Goal: Information Seeking & Learning: Learn about a topic

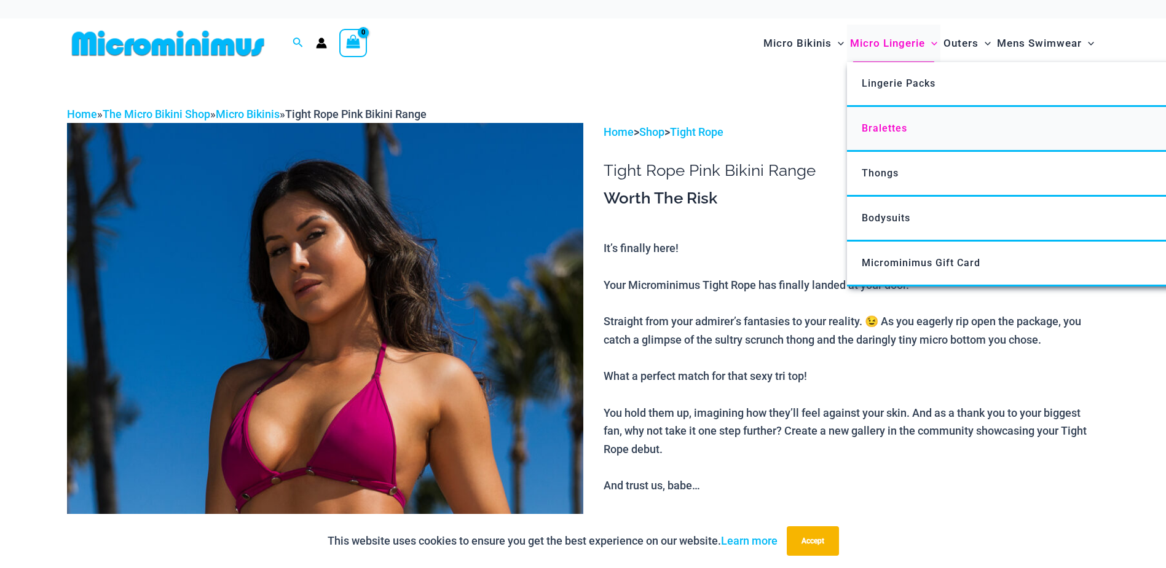
click at [886, 128] on span "Bralettes" at bounding box center [884, 128] width 45 height 12
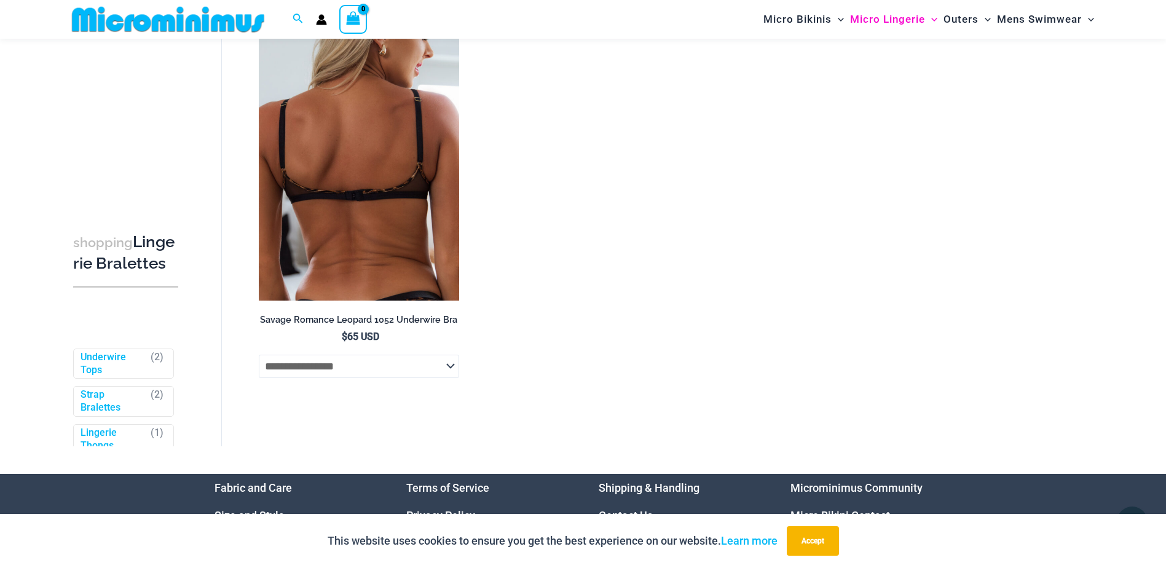
scroll to position [1035, 0]
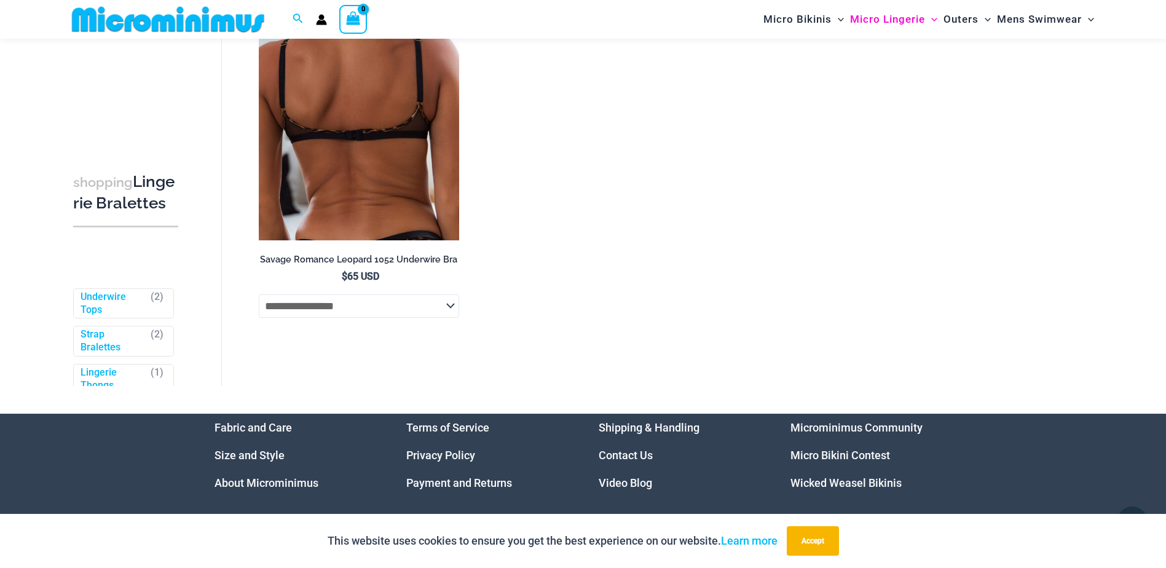
click at [451, 310] on select "**********" at bounding box center [359, 305] width 201 height 23
click at [454, 309] on select "**********" at bounding box center [359, 305] width 201 height 23
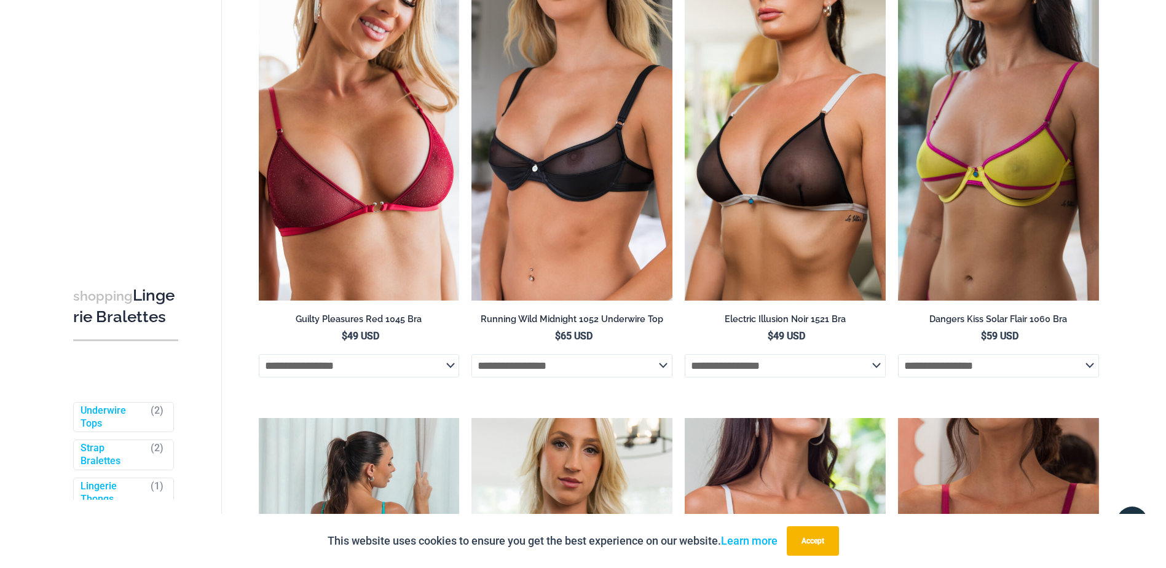
scroll to position [0, 0]
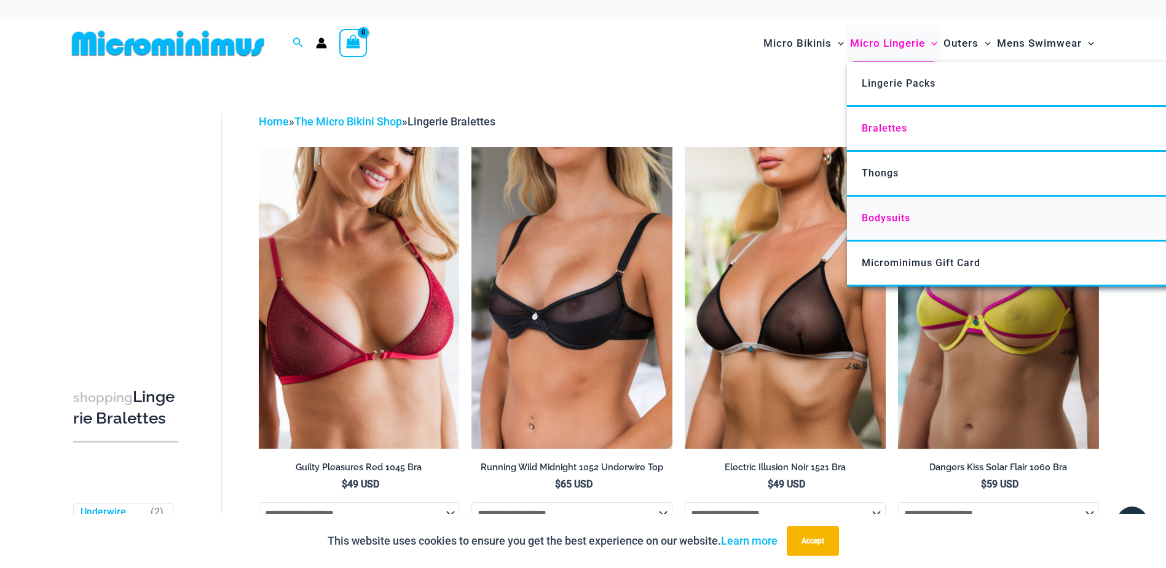
click at [884, 217] on span "Bodysuits" at bounding box center [886, 218] width 49 height 12
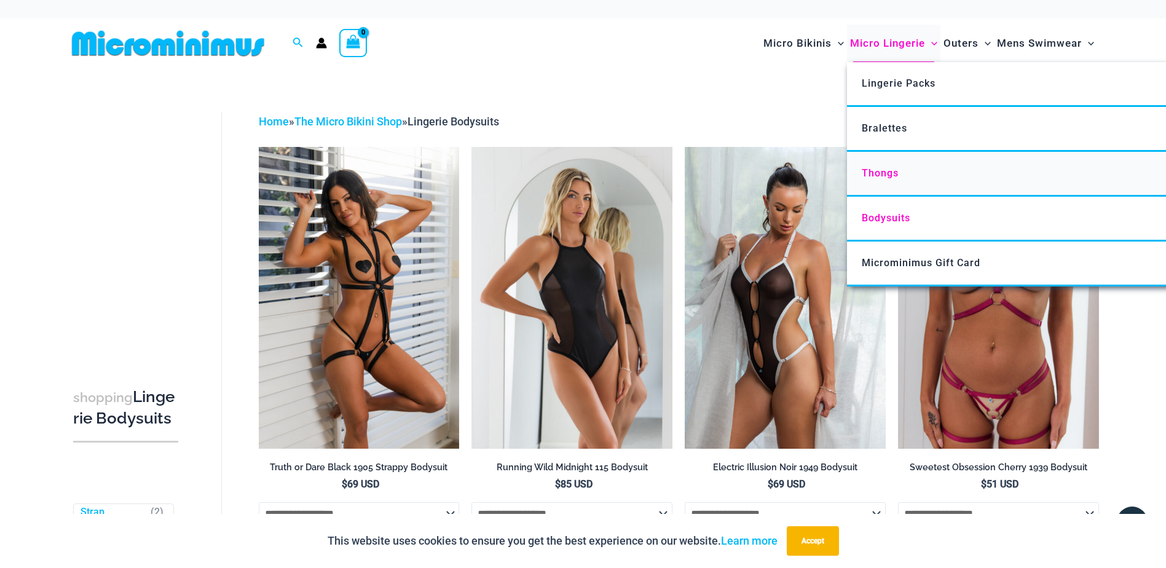
click at [879, 173] on span "Thongs" at bounding box center [880, 173] width 37 height 12
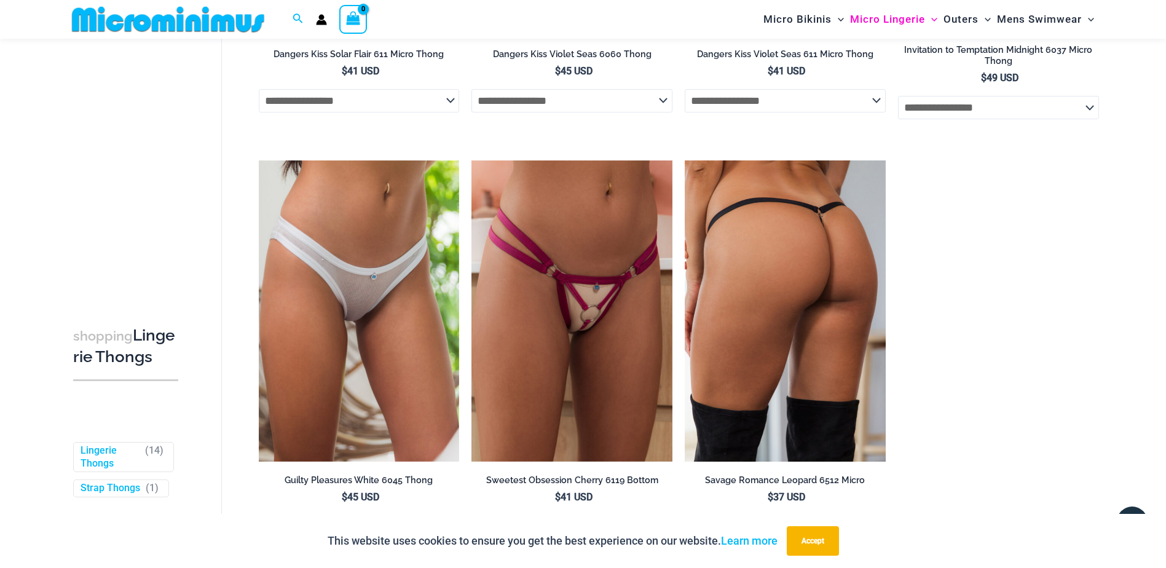
scroll to position [1219, 0]
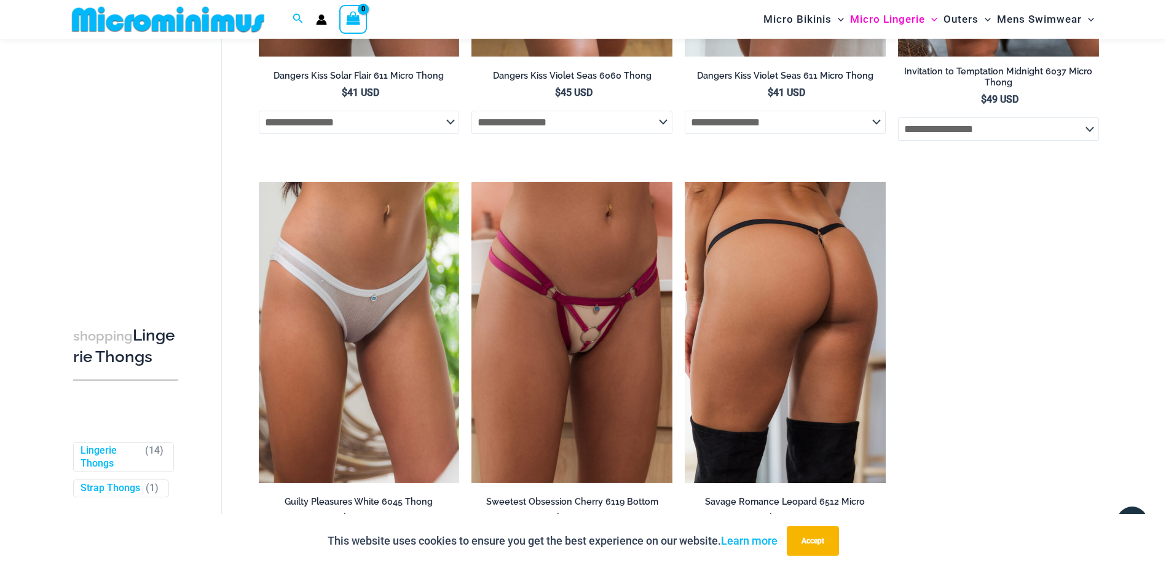
click at [825, 260] on img at bounding box center [785, 332] width 201 height 301
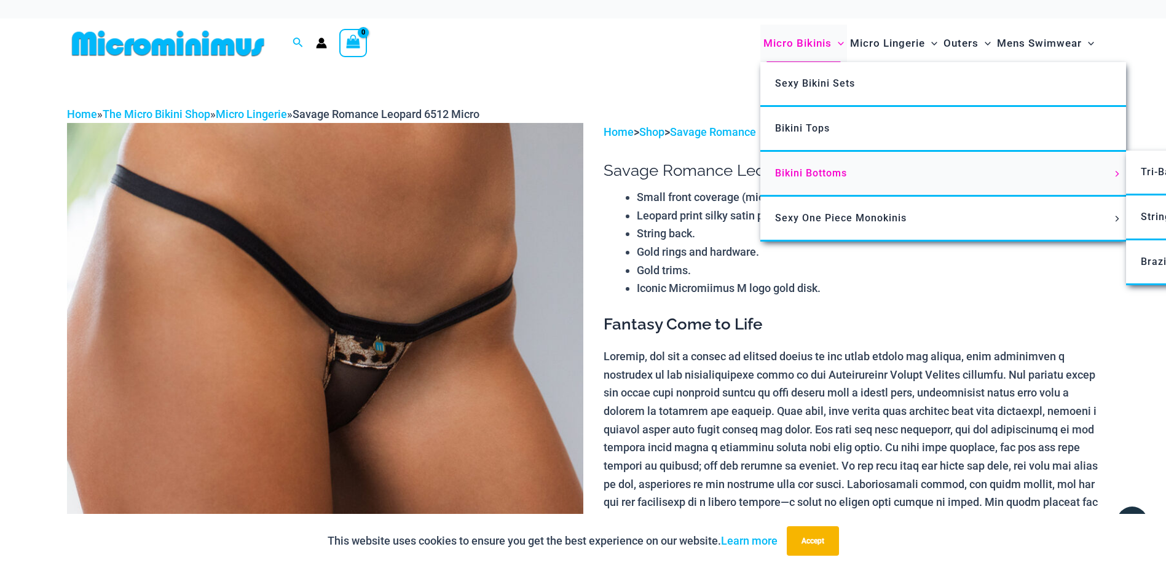
click at [819, 171] on span "Bikini Bottoms" at bounding box center [811, 173] width 72 height 12
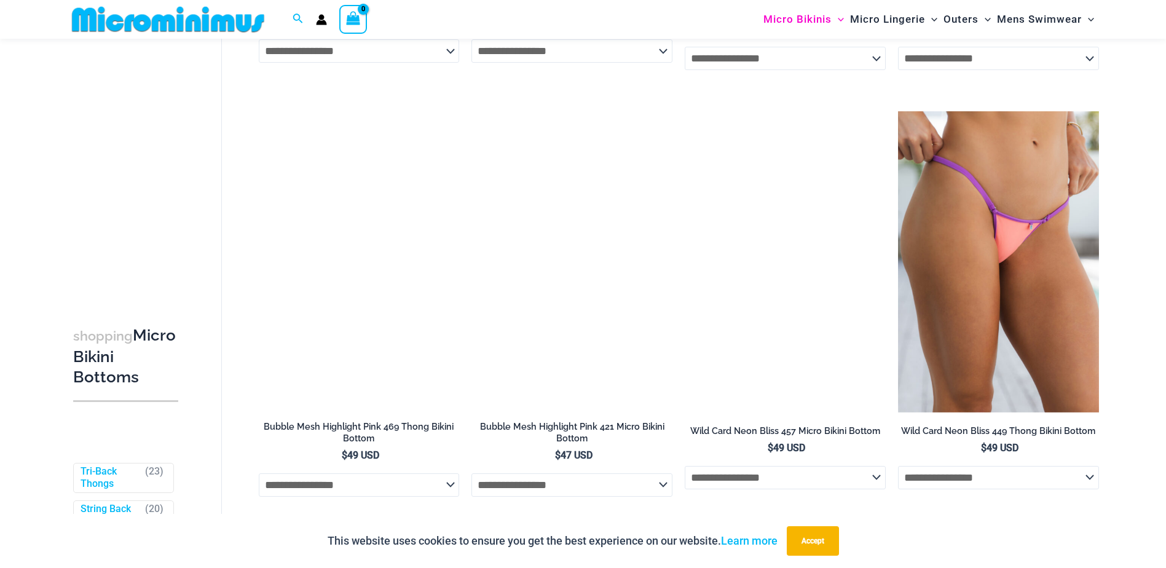
scroll to position [980, 0]
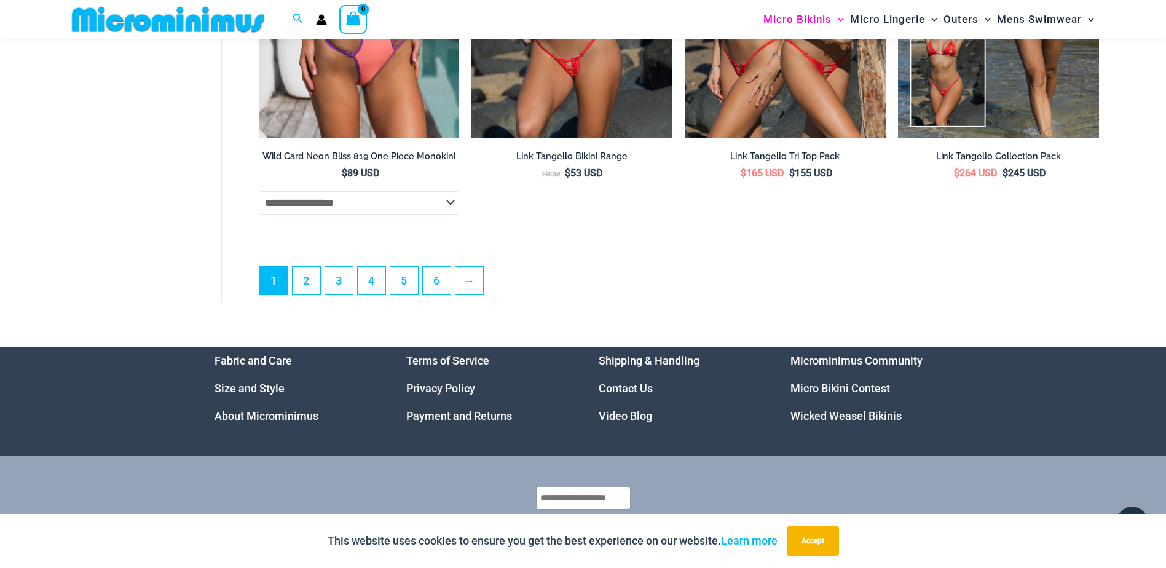
scroll to position [3556, 0]
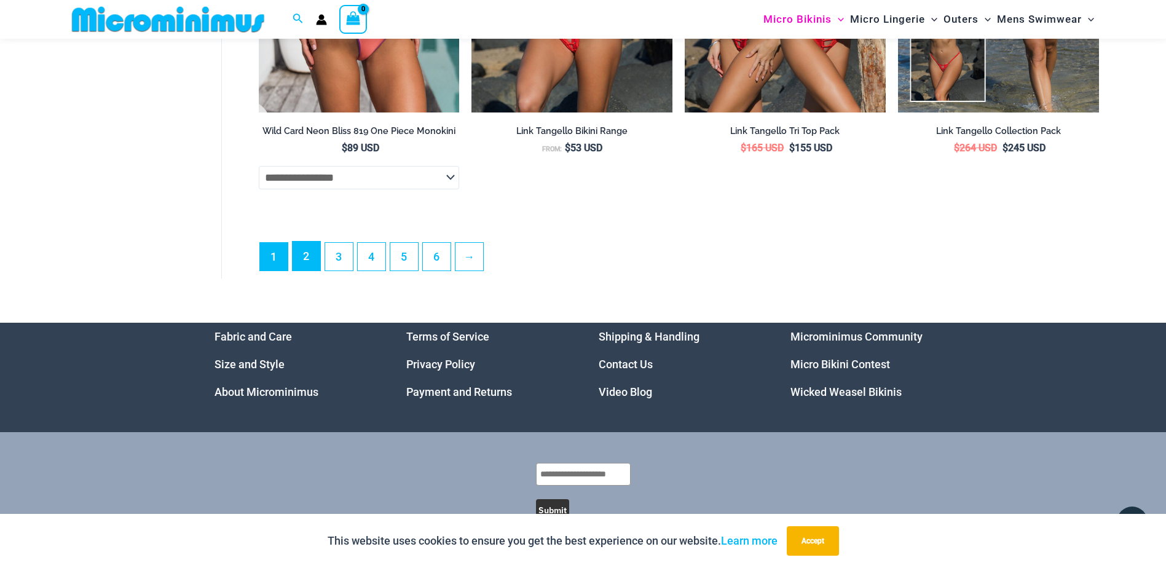
click at [305, 269] on link "2" at bounding box center [307, 256] width 28 height 29
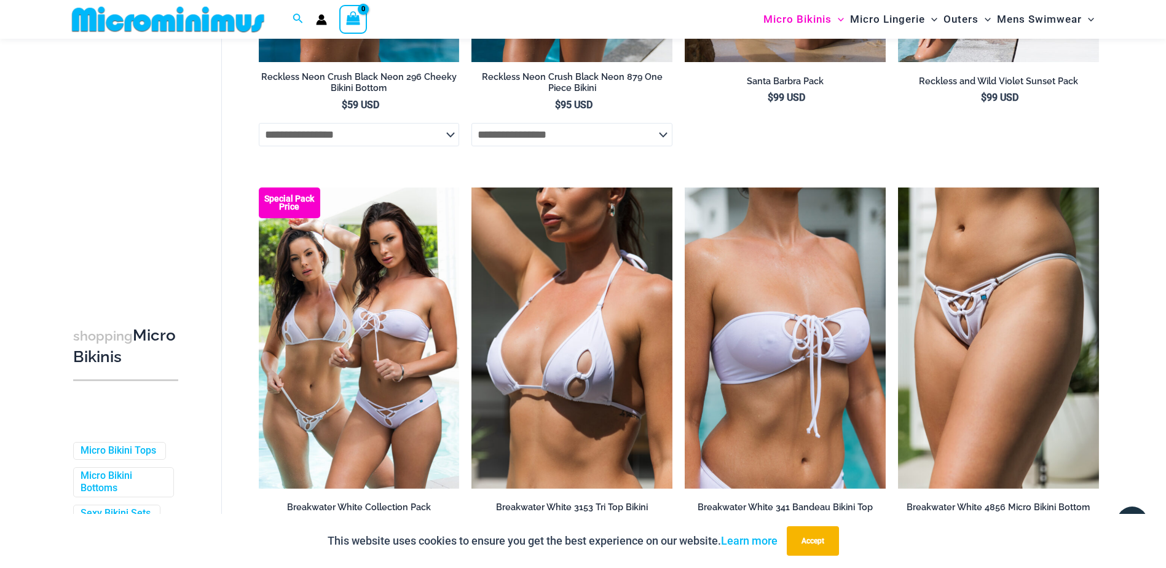
scroll to position [3124, 0]
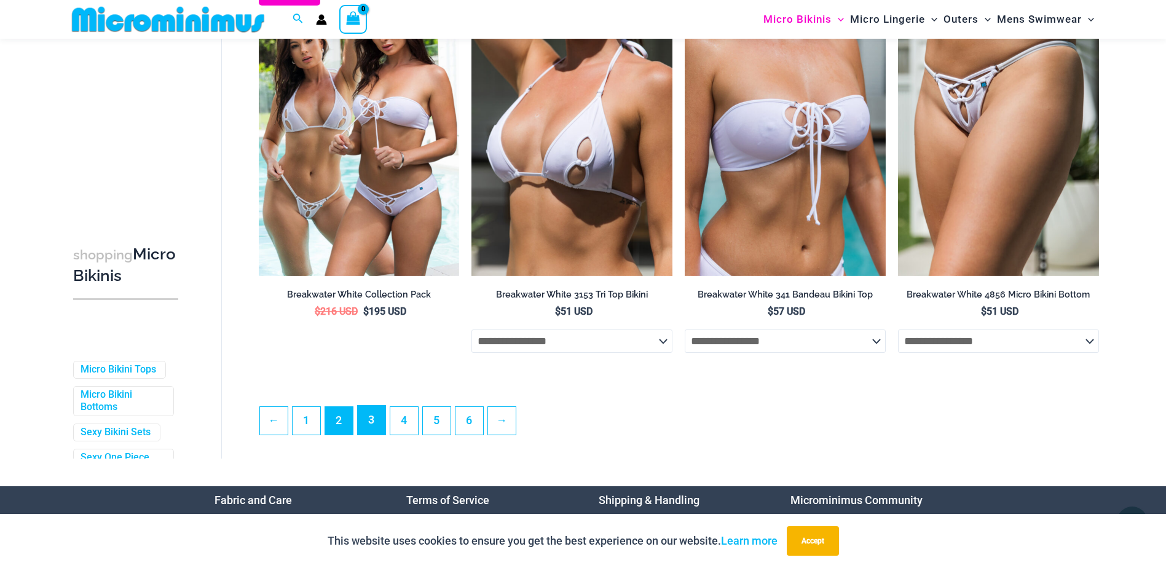
click at [370, 435] on link "3" at bounding box center [372, 420] width 28 height 29
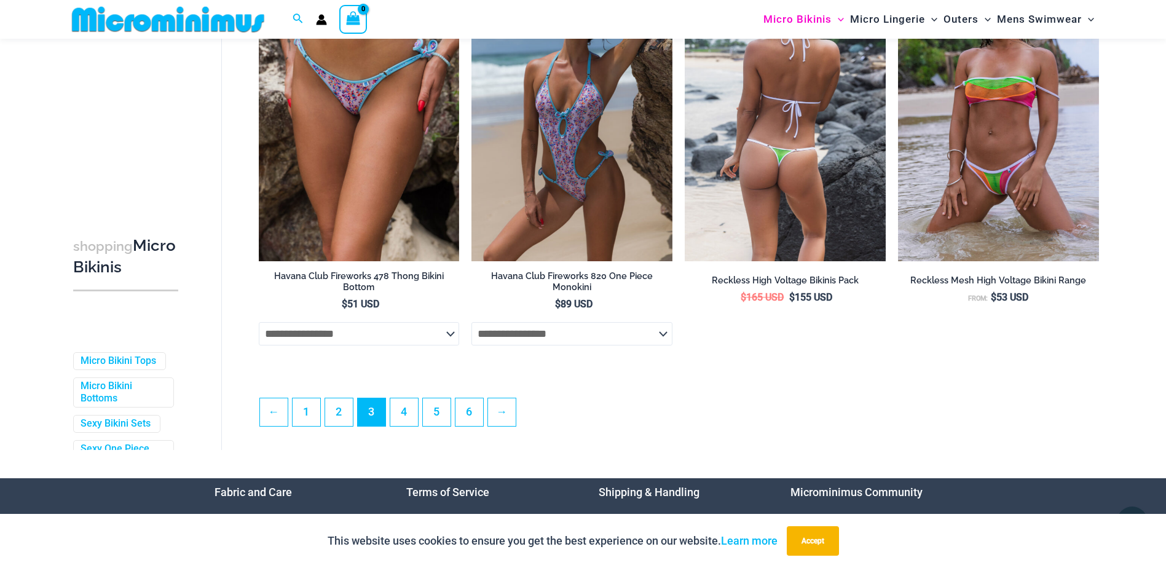
scroll to position [3125, 0]
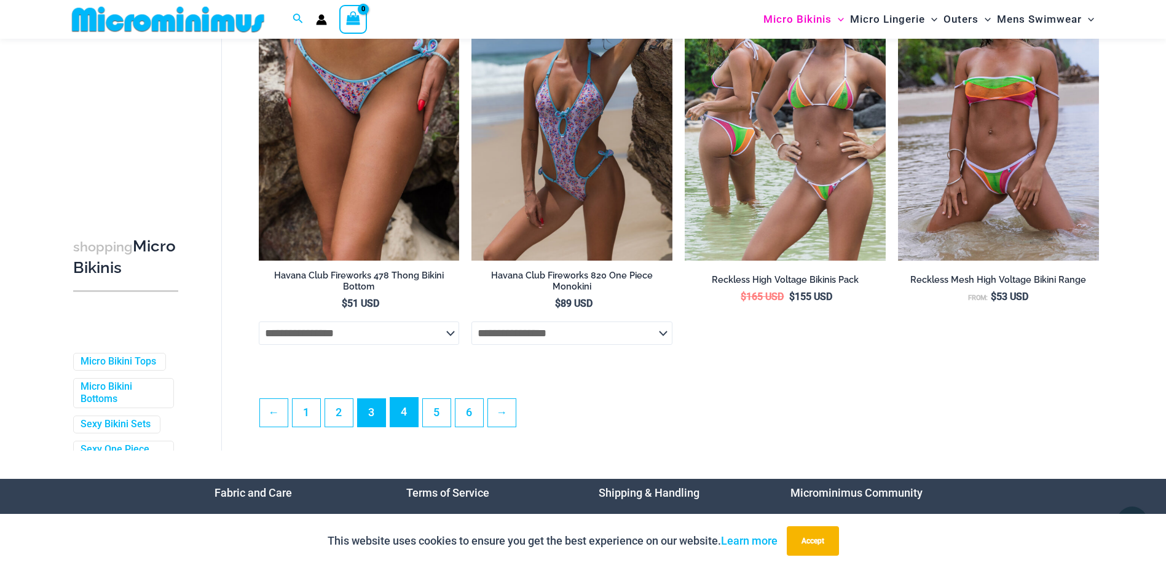
click at [411, 422] on link "4" at bounding box center [404, 412] width 28 height 29
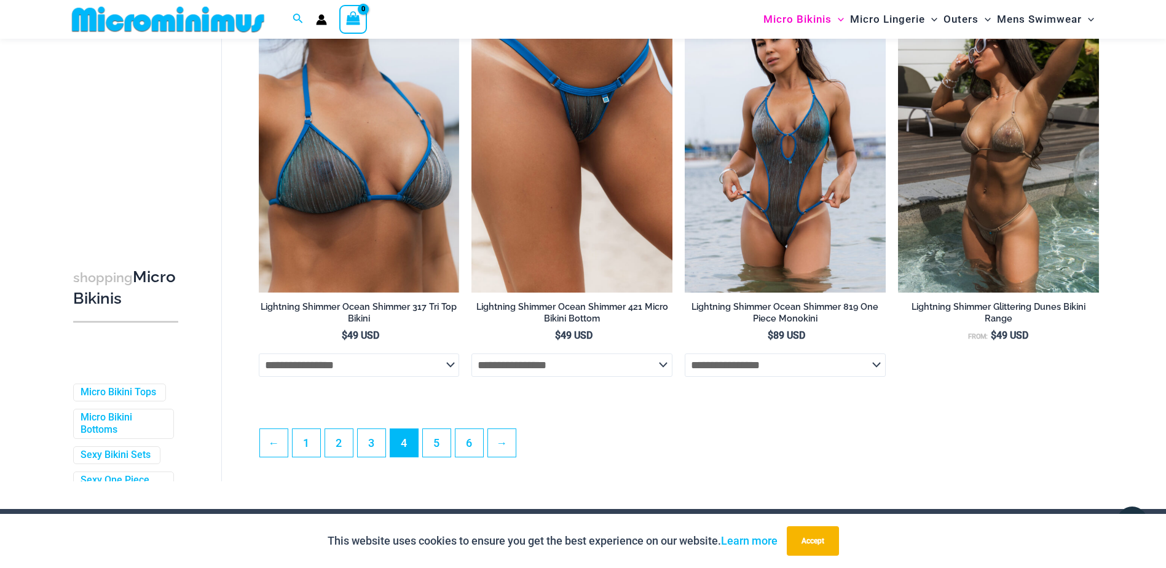
scroll to position [3125, 0]
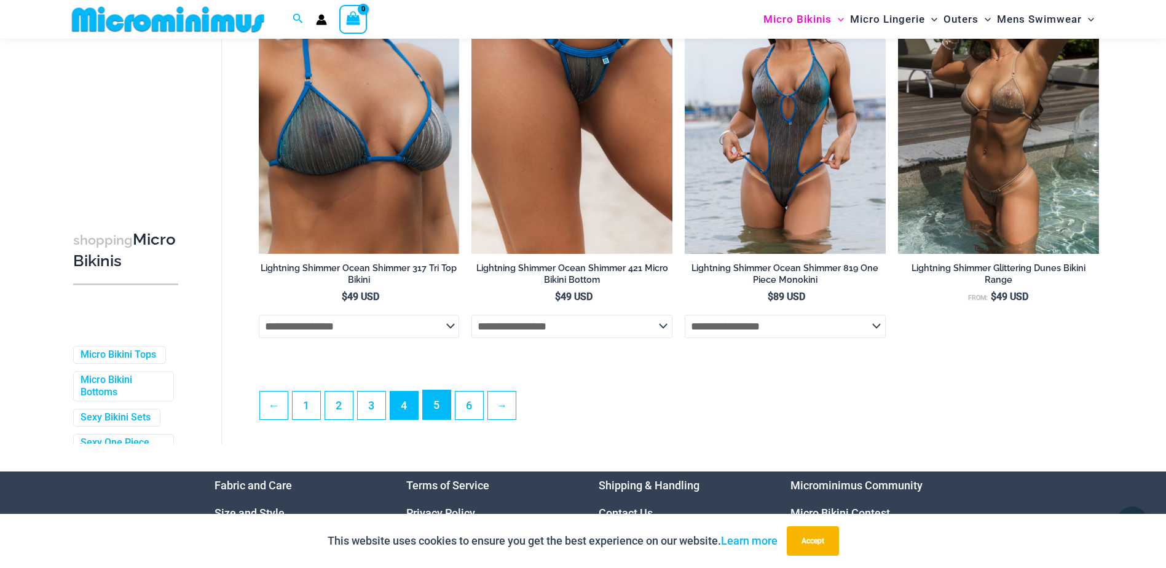
click at [433, 418] on link "5" at bounding box center [437, 404] width 28 height 29
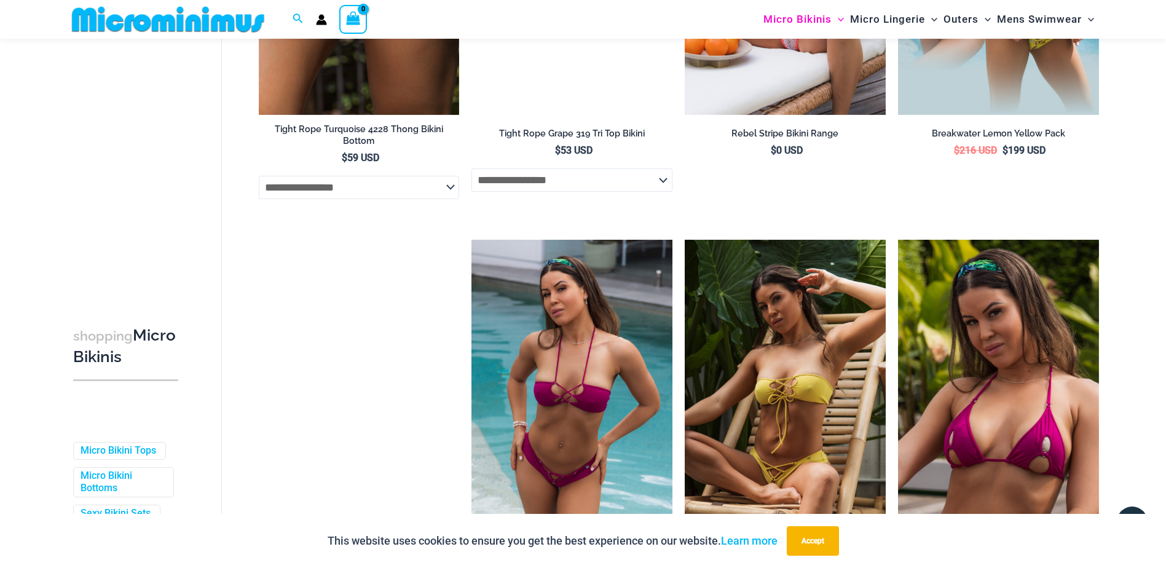
scroll to position [1588, 0]
